Goal: Task Accomplishment & Management: Use online tool/utility

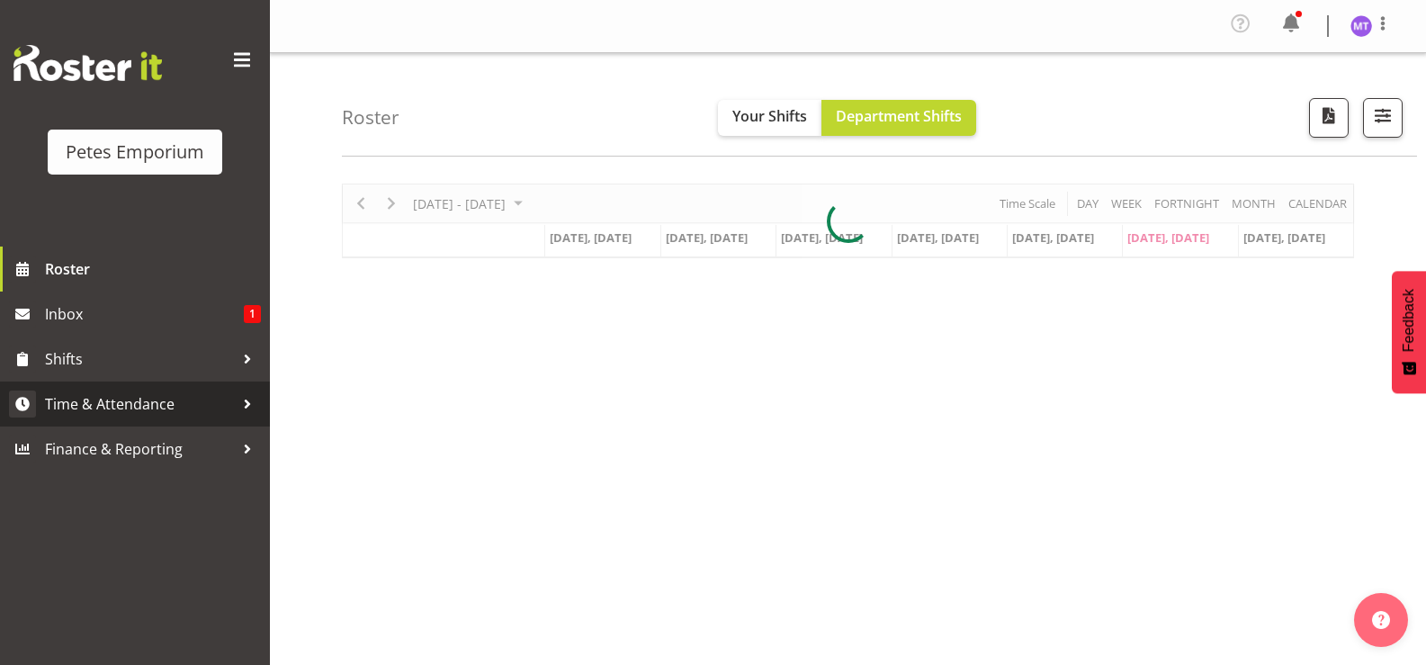
click at [130, 402] on span "Time & Attendance" at bounding box center [139, 403] width 189 height 27
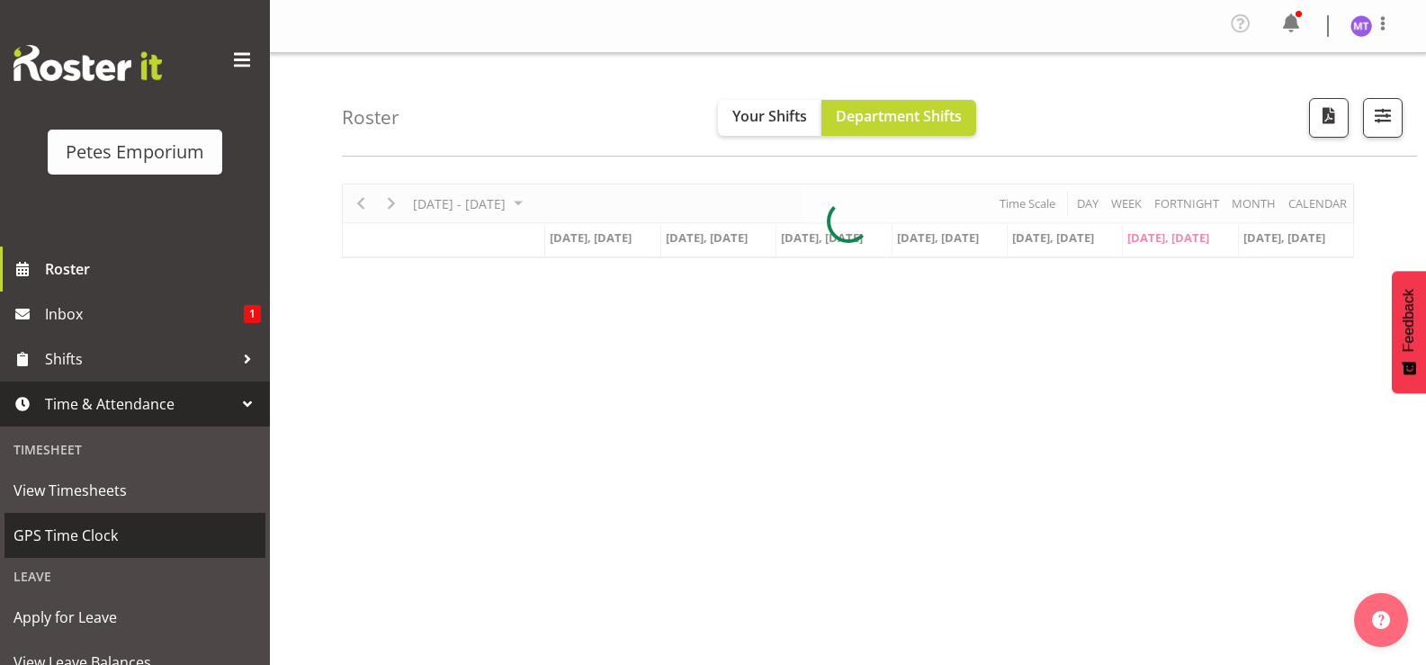
click at [94, 530] on span "GPS Time Clock" at bounding box center [134, 535] width 243 height 27
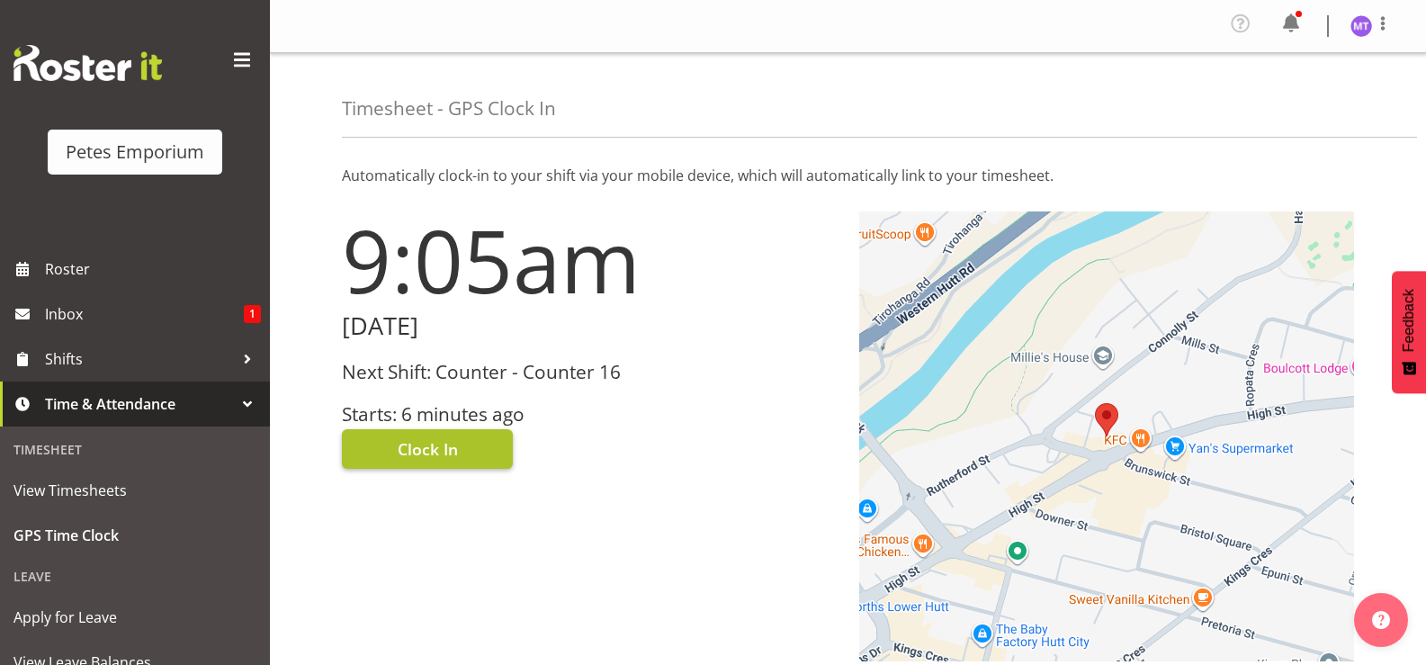
click at [462, 440] on button "Clock In" at bounding box center [427, 449] width 171 height 40
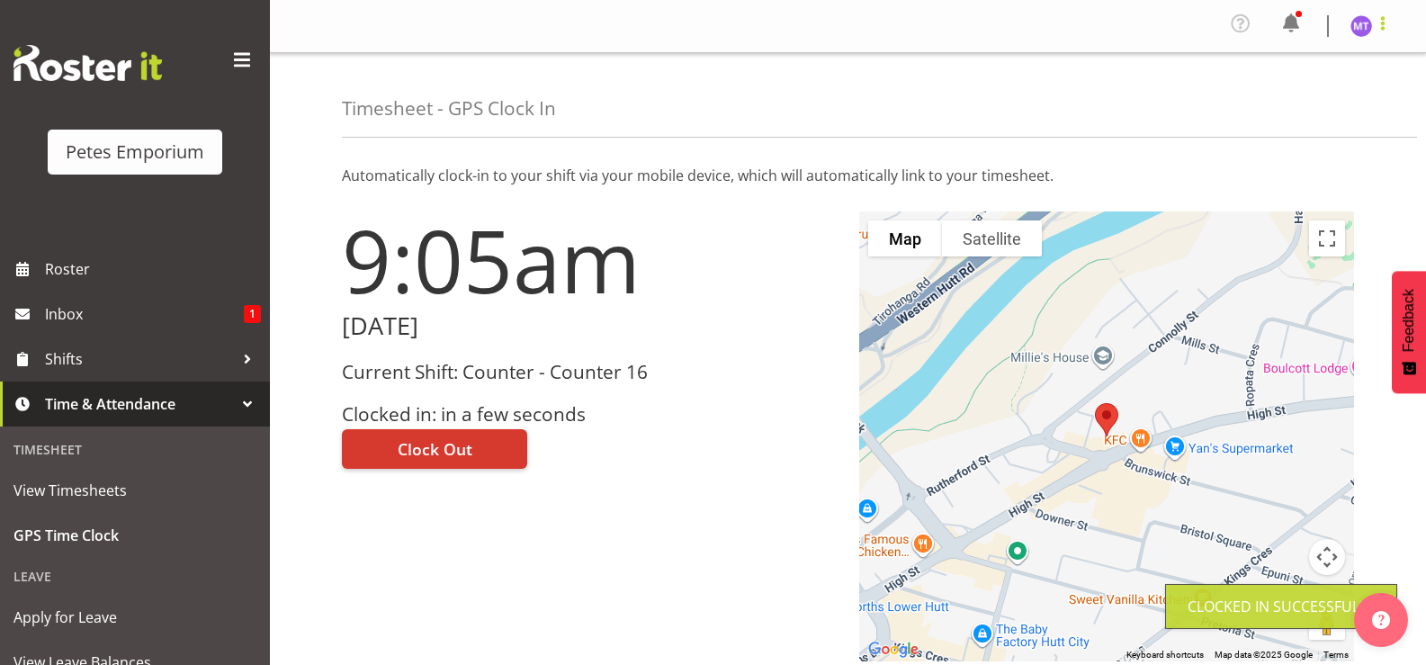
click at [1383, 25] on span at bounding box center [1383, 24] width 22 height 22
click at [1307, 101] on link "Log Out" at bounding box center [1307, 99] width 173 height 32
